Goal: Task Accomplishment & Management: Use online tool/utility

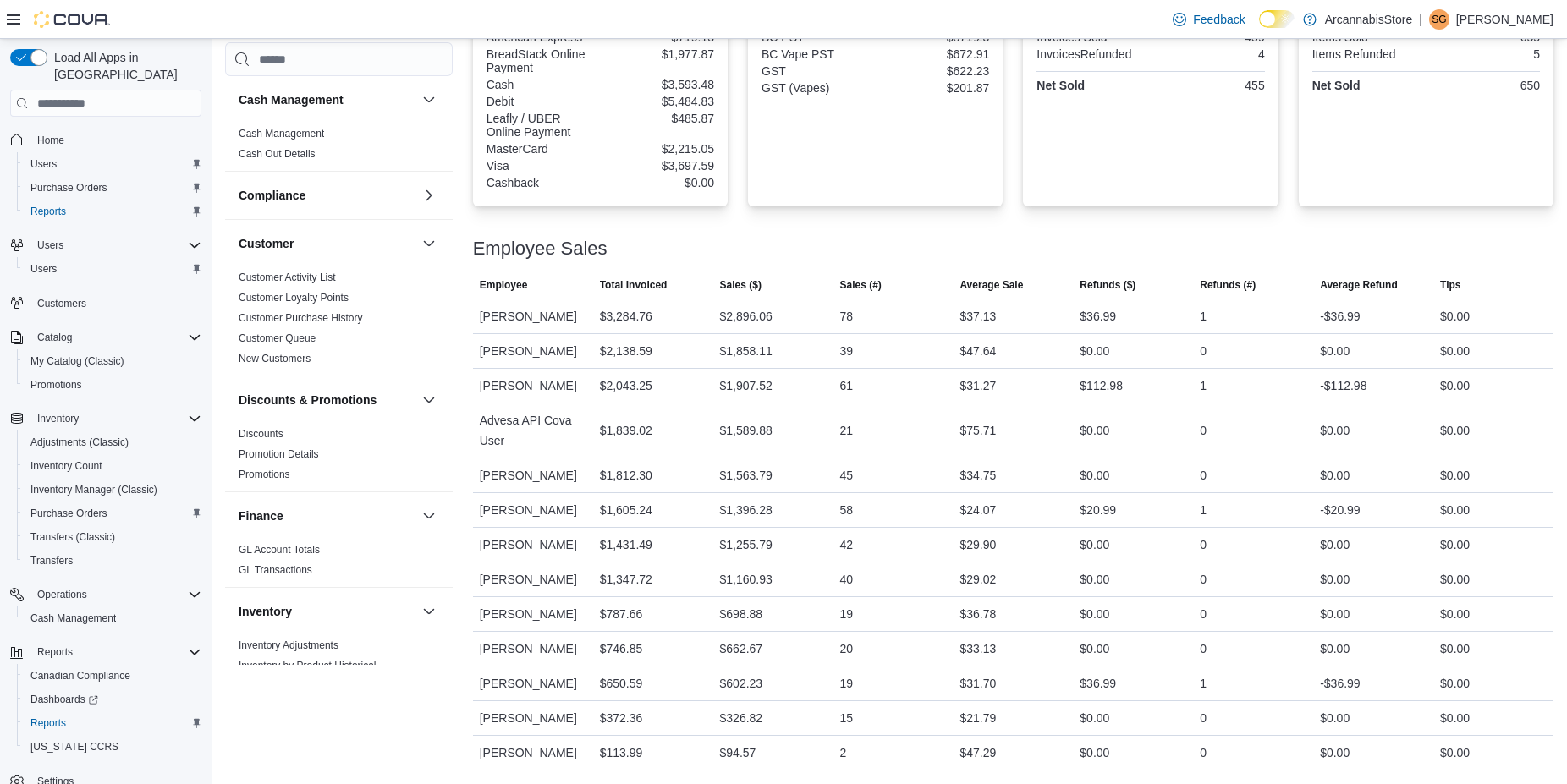
scroll to position [7, 0]
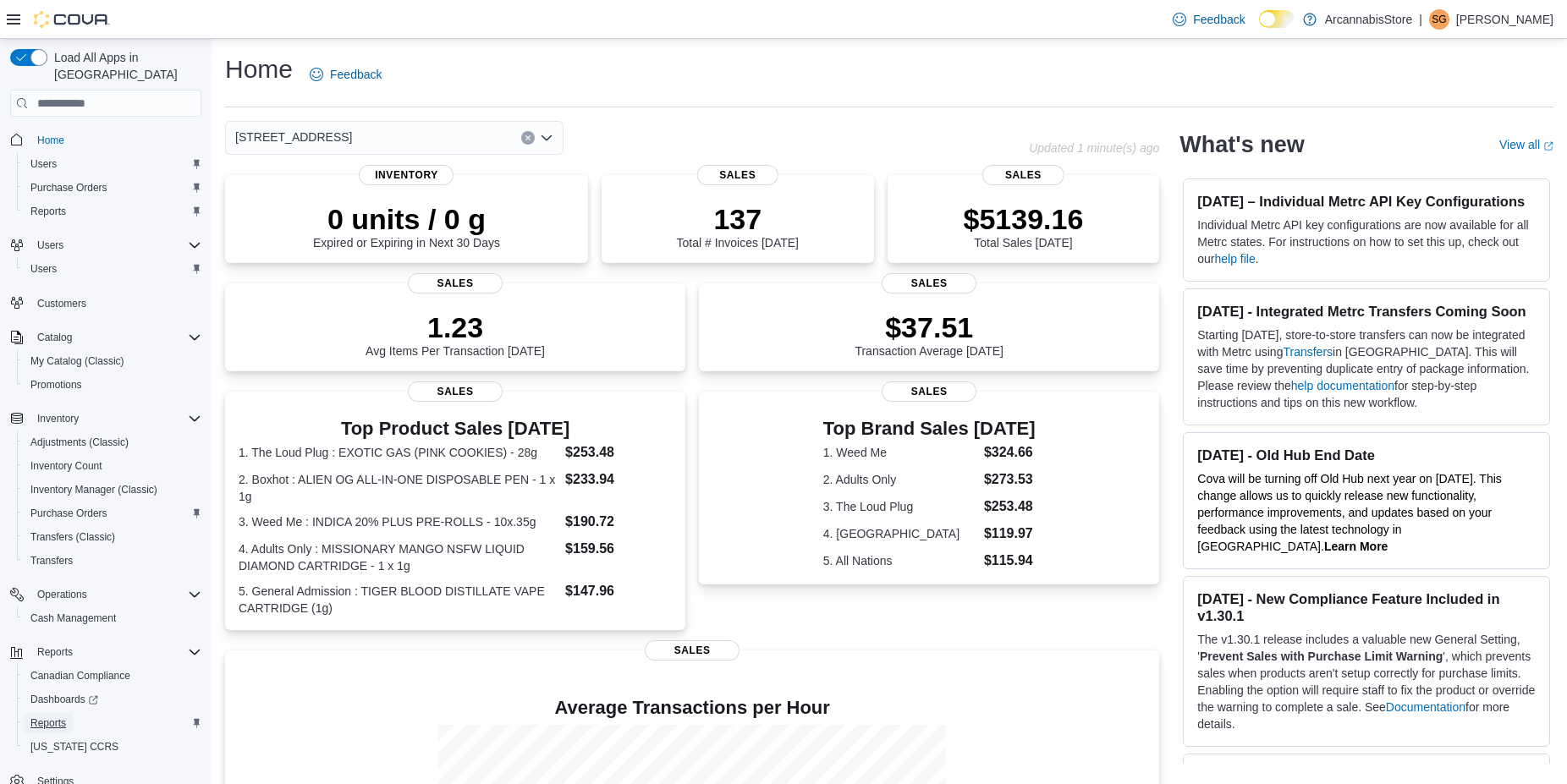
click at [45, 717] on span "Reports" at bounding box center [48, 723] width 36 height 13
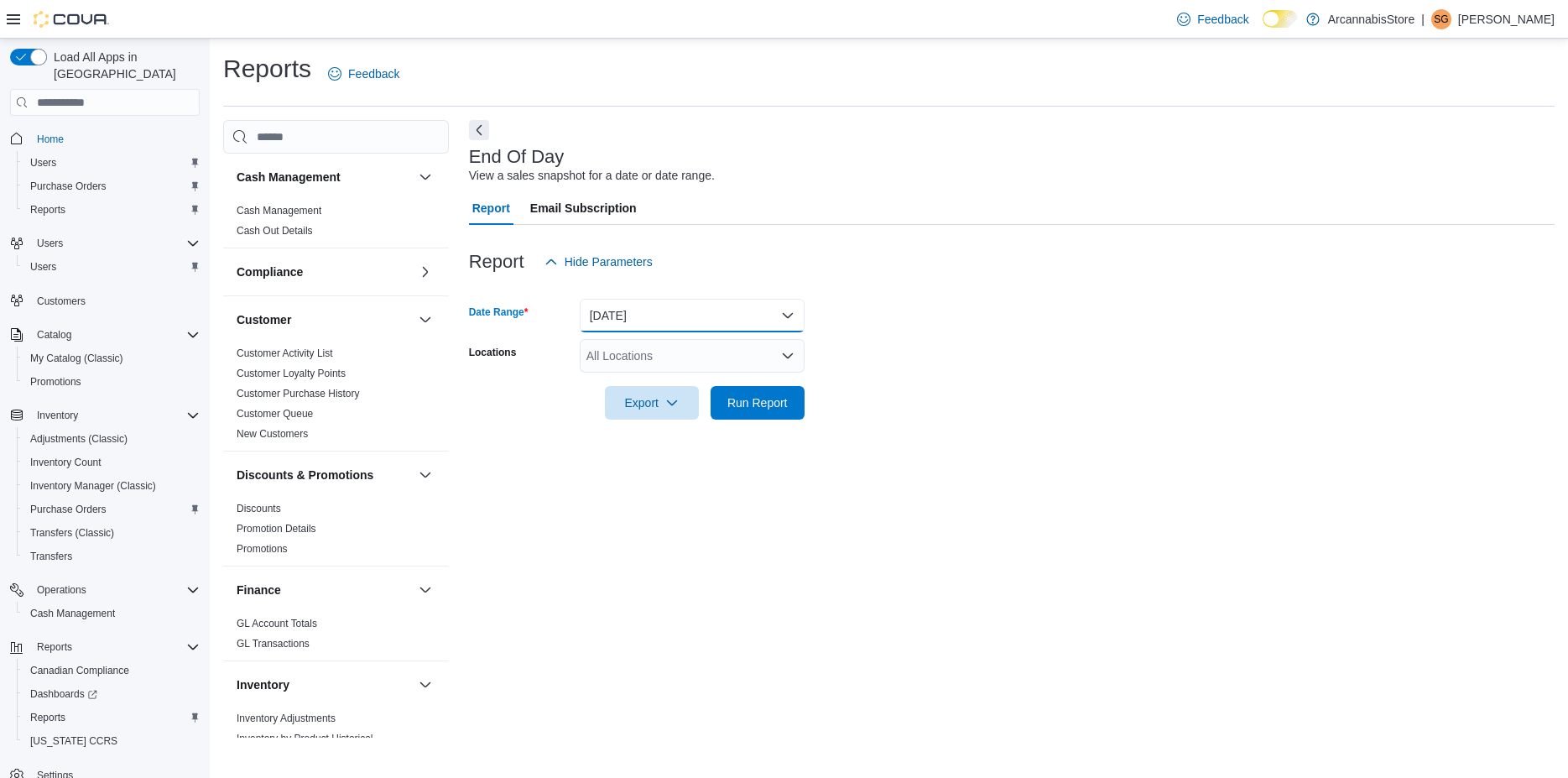
click at [735, 316] on button "[DATE]" at bounding box center [693, 315] width 225 height 33
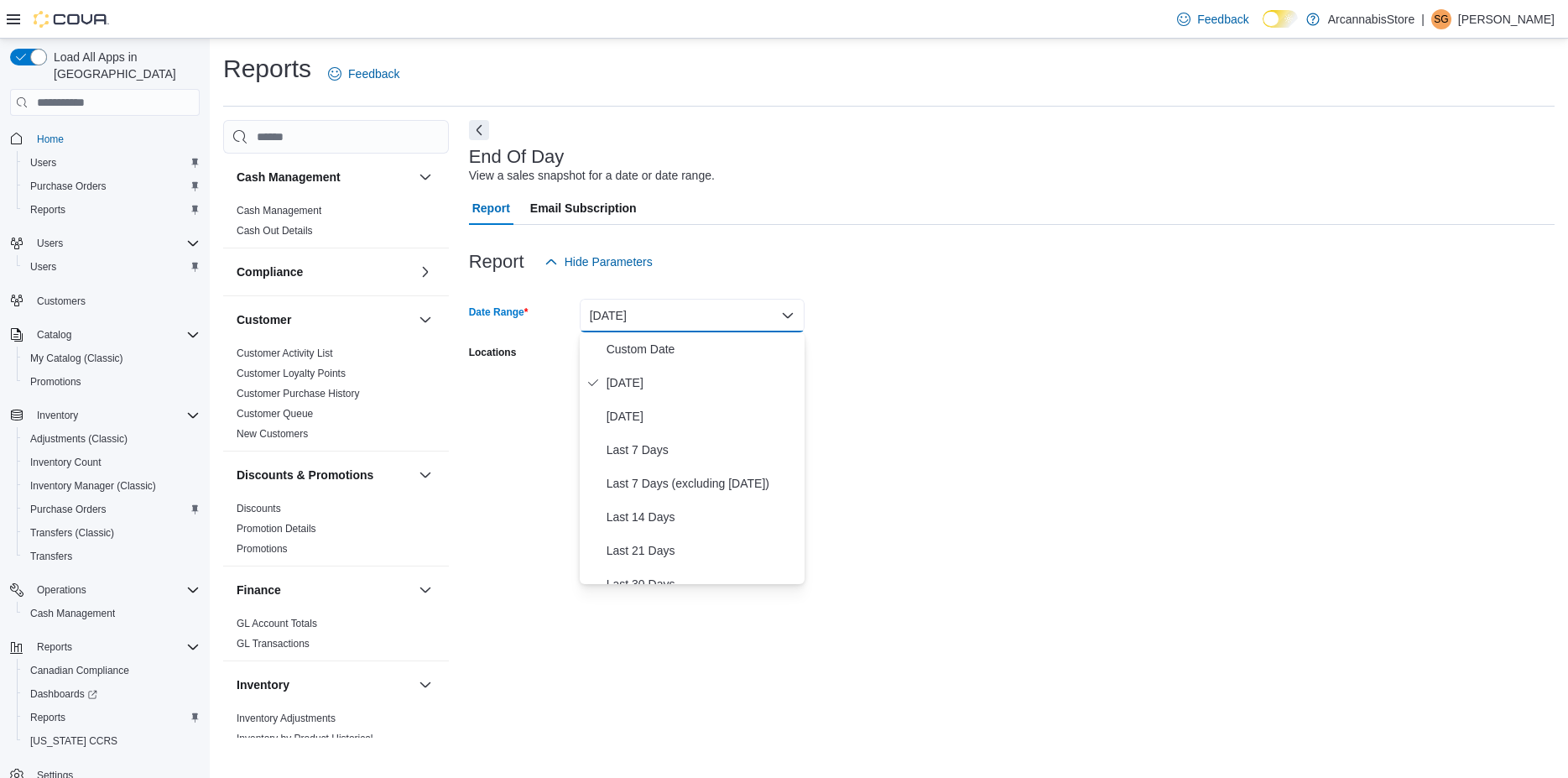
click at [1067, 312] on form "Date Range Today Locations All Locations Export Run Report" at bounding box center [1013, 349] width 1086 height 141
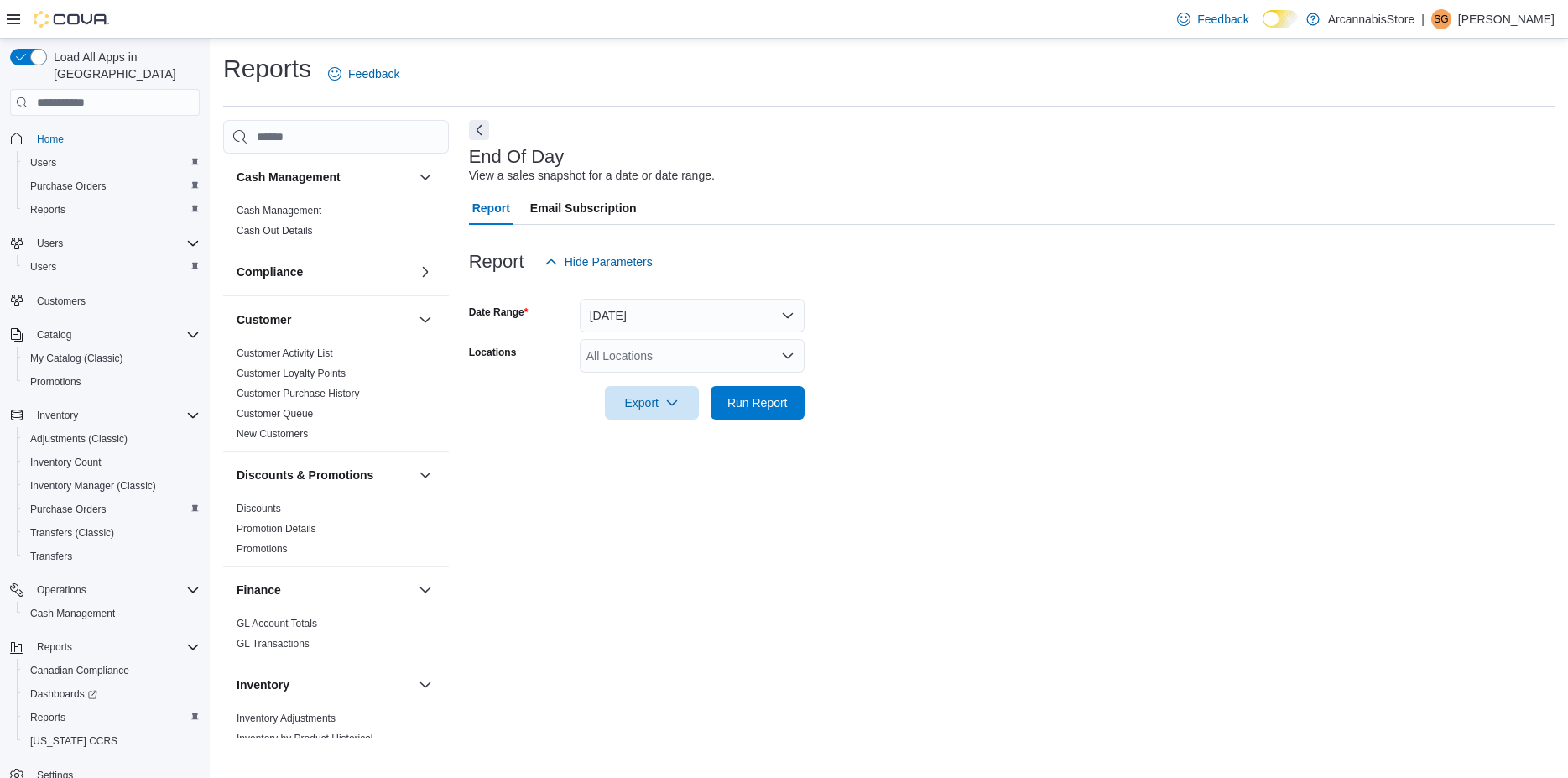
click at [719, 368] on div "All Locations" at bounding box center [693, 355] width 225 height 33
click at [1108, 343] on form "Date Range Today Locations All Locations Export Run Report" at bounding box center [1013, 349] width 1086 height 141
drag, startPoint x: 677, startPoint y: 387, endPoint x: 763, endPoint y: 401, distance: 87.1
click at [684, 390] on span "Export" at bounding box center [651, 402] width 73 height 33
click at [763, 401] on span "Run Report" at bounding box center [757, 402] width 60 height 17
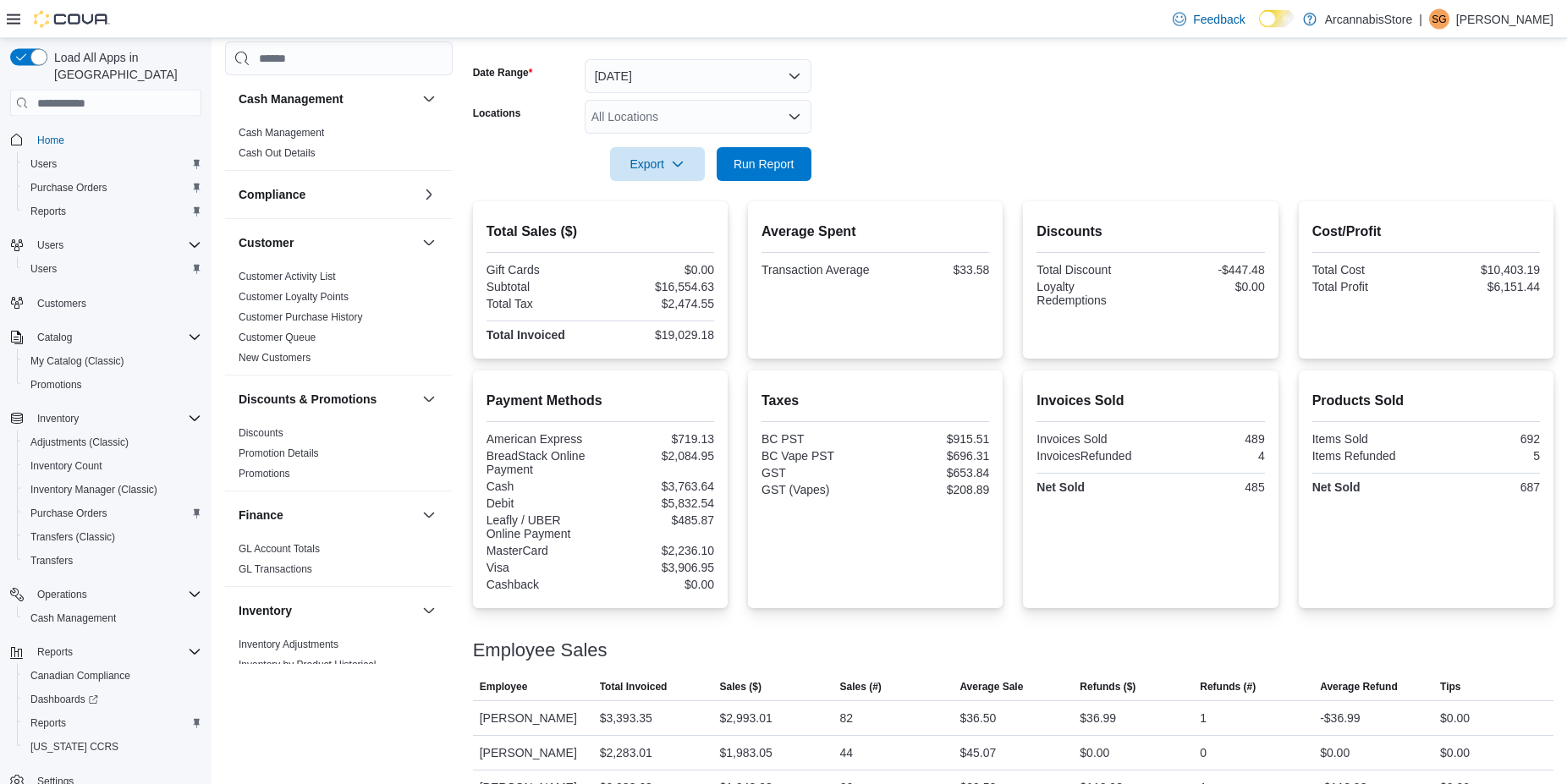
scroll to position [50, 0]
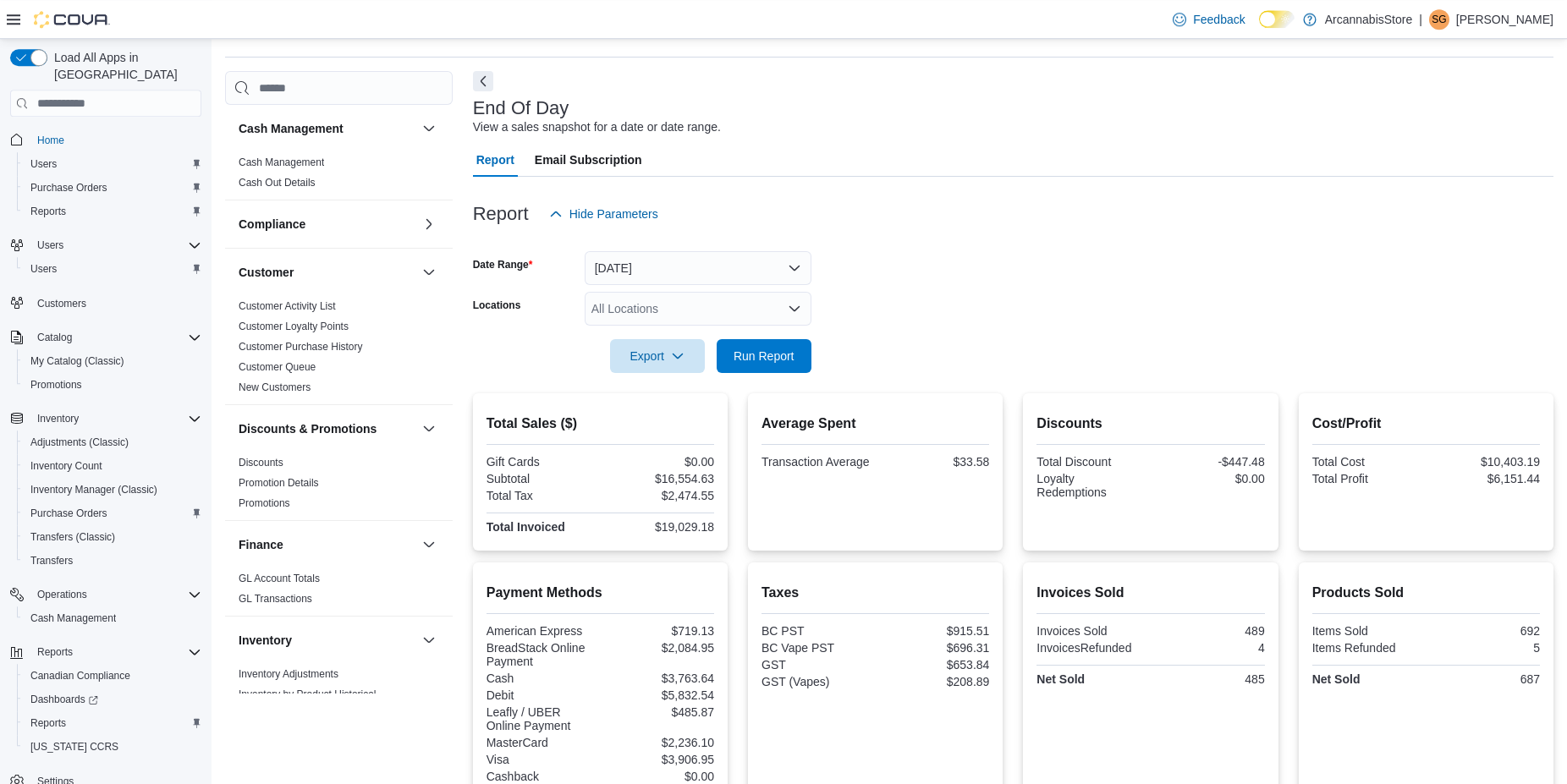
click at [669, 305] on div "All Locations" at bounding box center [699, 308] width 227 height 34
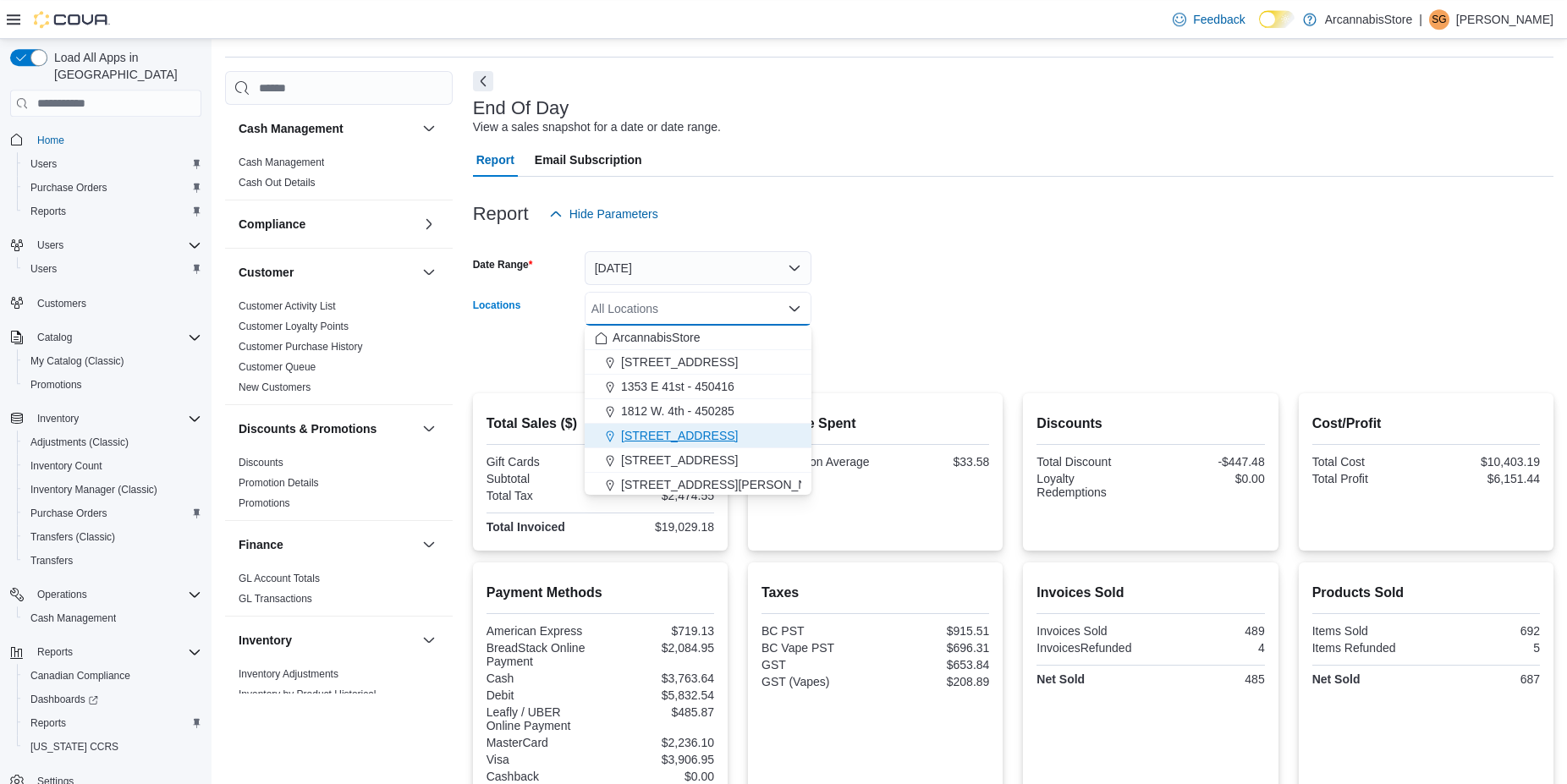
click at [683, 436] on span "225 SE Marine Dr - 450229" at bounding box center [679, 436] width 116 height 17
click at [957, 238] on div at bounding box center [1014, 240] width 1081 height 20
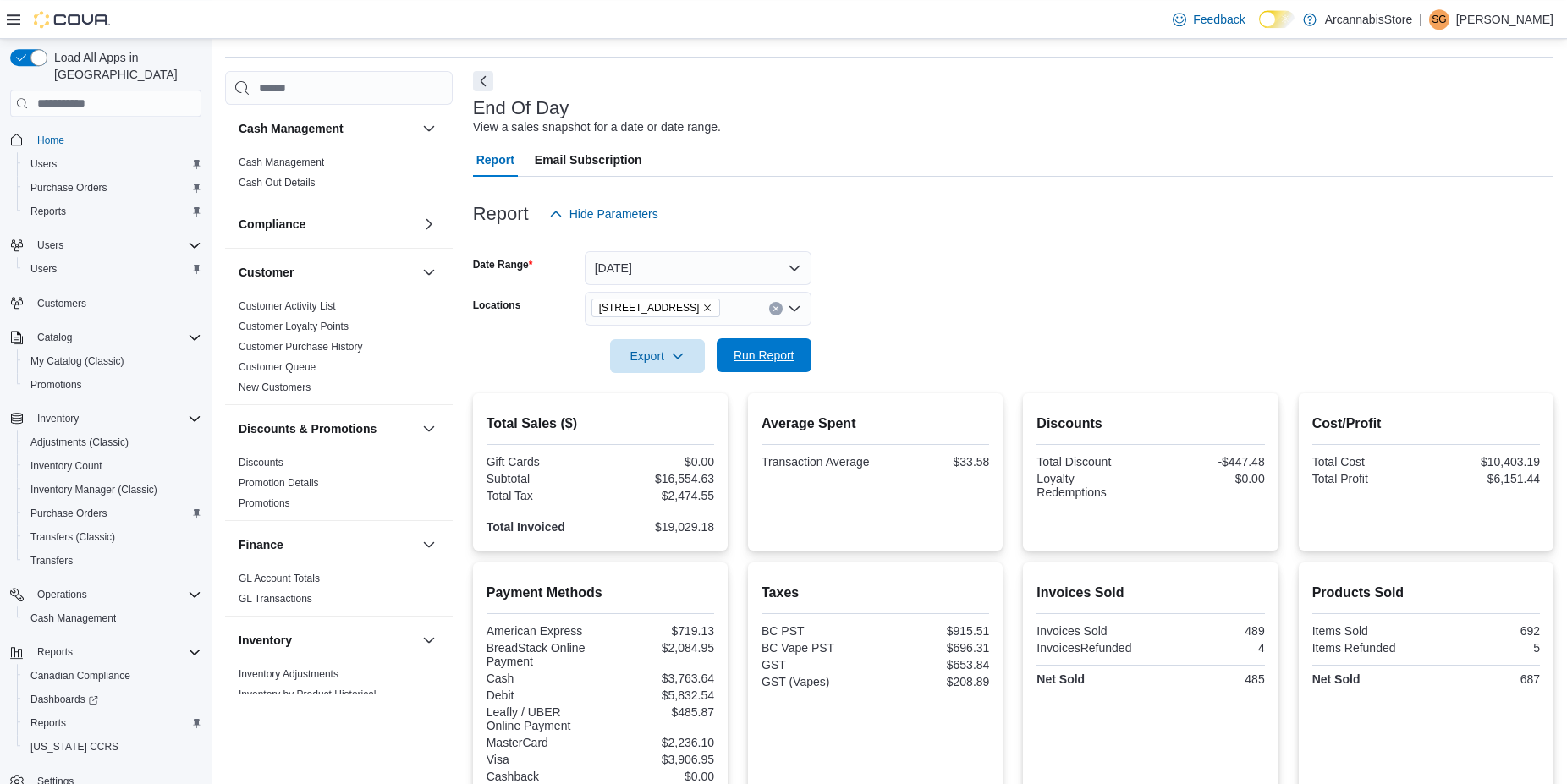
click at [782, 346] on span "Run Report" at bounding box center [763, 355] width 74 height 34
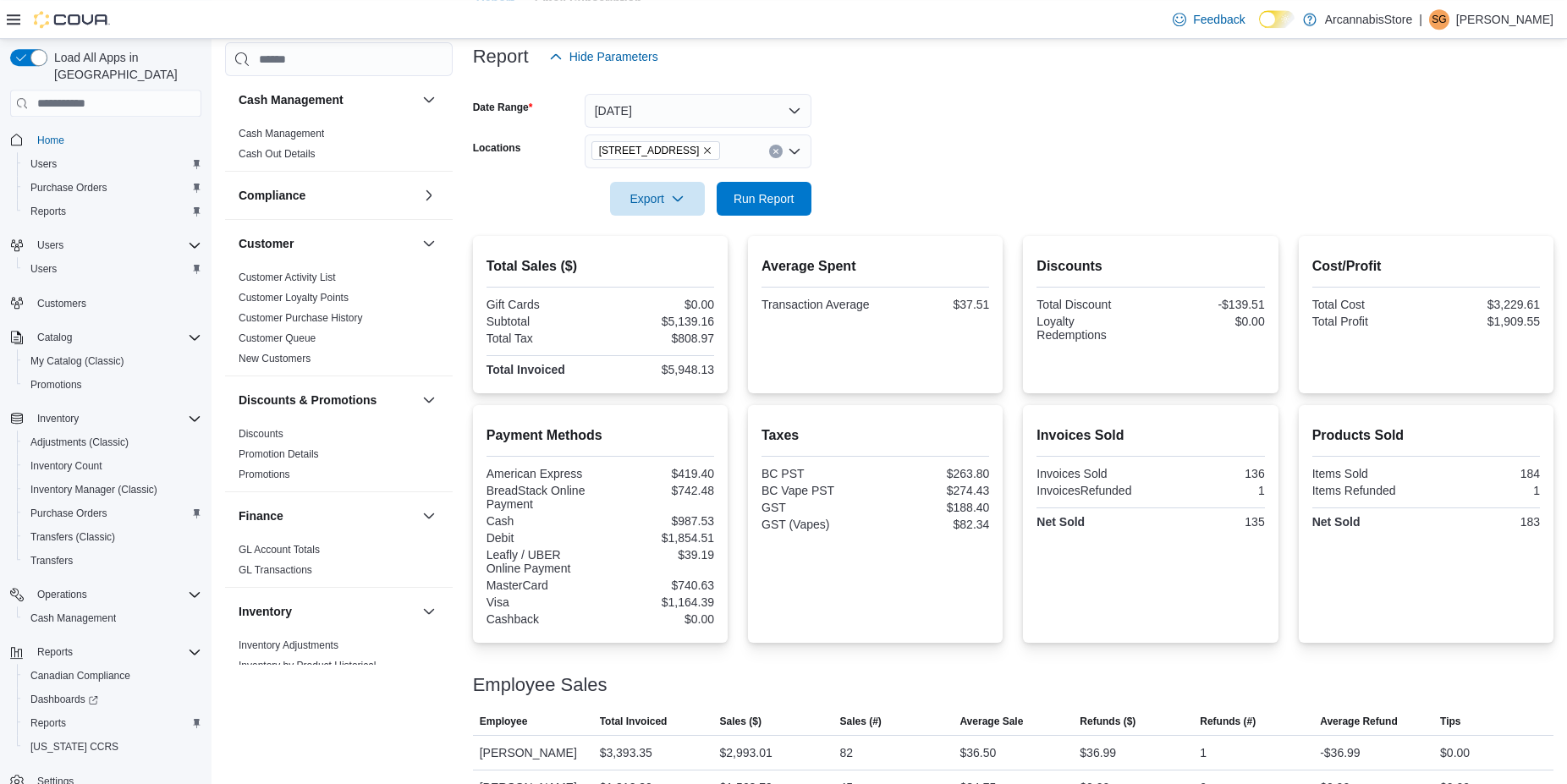
scroll to position [297, 0]
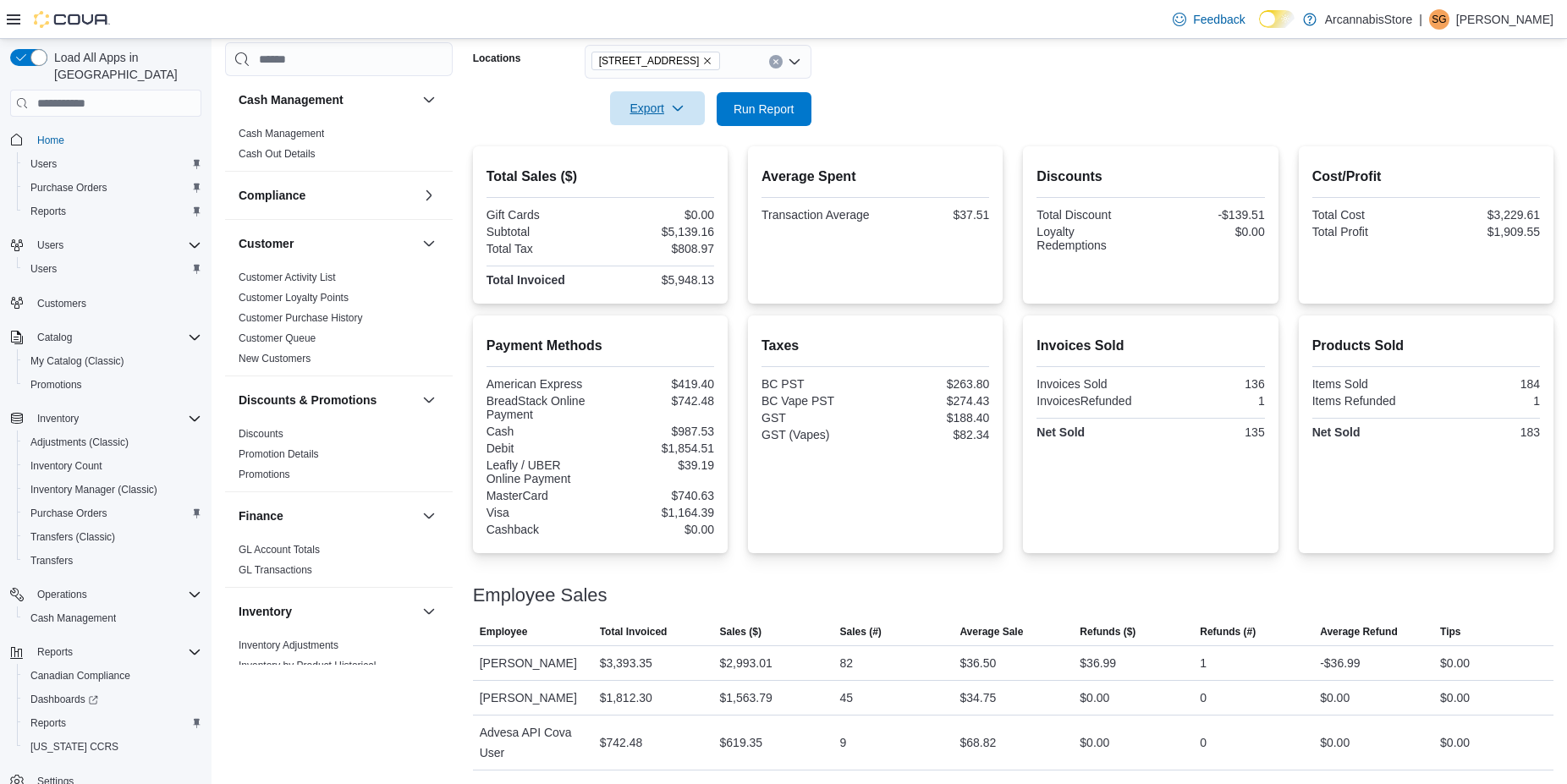
click at [639, 122] on span "Export" at bounding box center [656, 108] width 74 height 34
click at [662, 172] on span "Export to Pdf" at bounding box center [659, 177] width 76 height 13
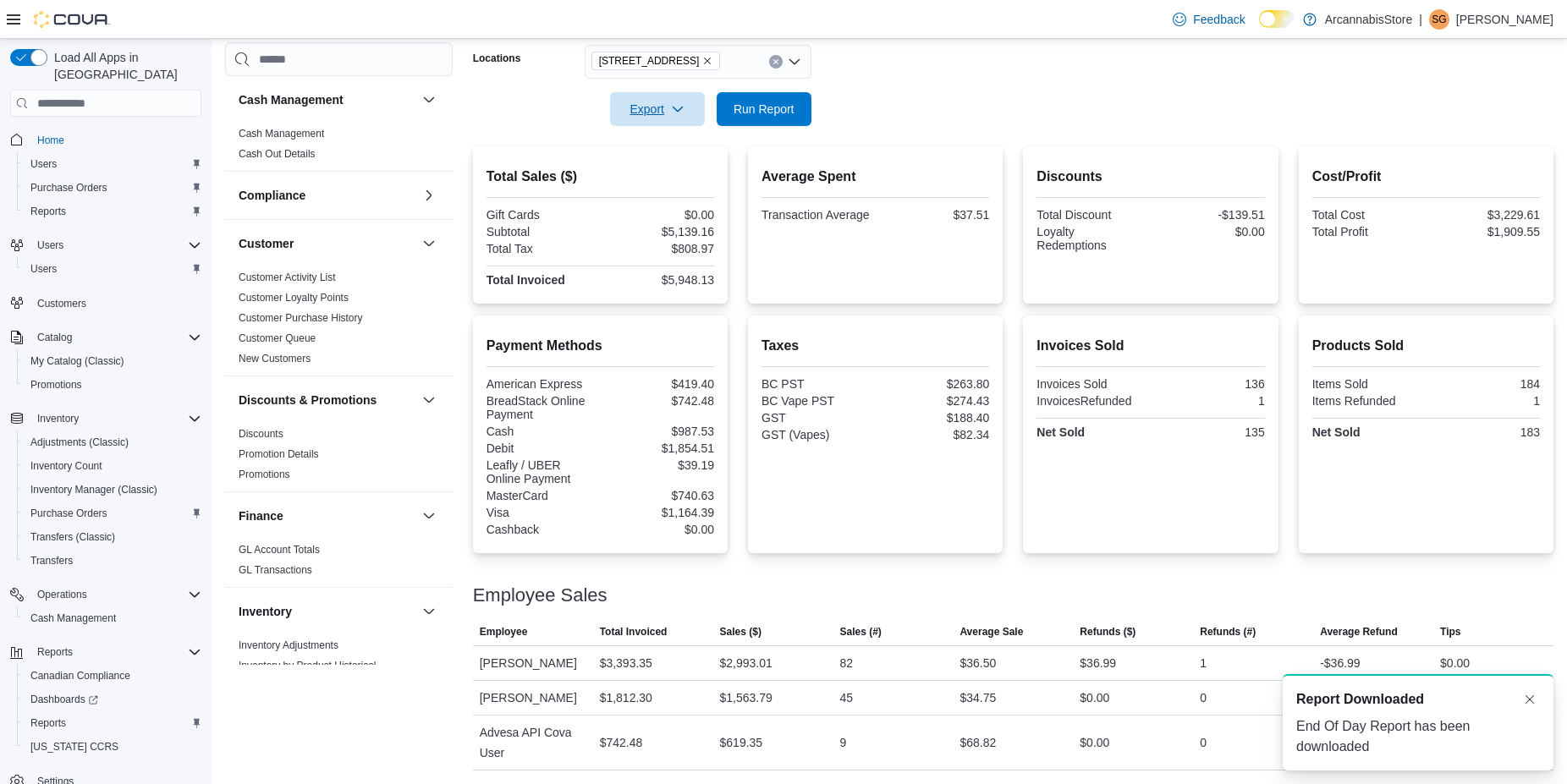
scroll to position [0, 0]
